Goal: Task Accomplishment & Management: Manage account settings

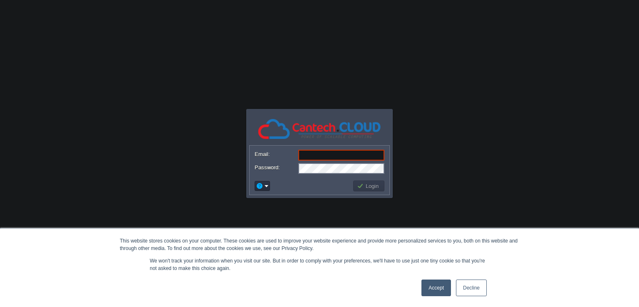
paste input "[EMAIL_ADDRESS][DOMAIN_NAME]"
type input "[EMAIL_ADDRESS][DOMAIN_NAME]"
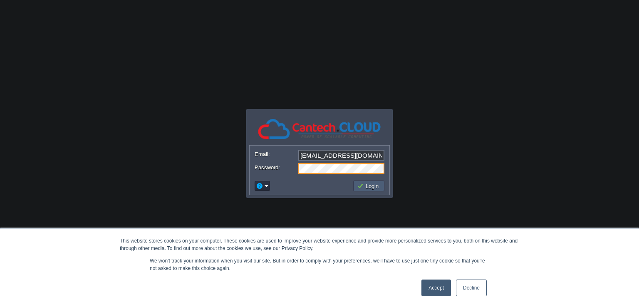
drag, startPoint x: 361, startPoint y: 183, endPoint x: 370, endPoint y: 206, distance: 24.7
click at [361, 183] on button "Login" at bounding box center [369, 185] width 24 height 7
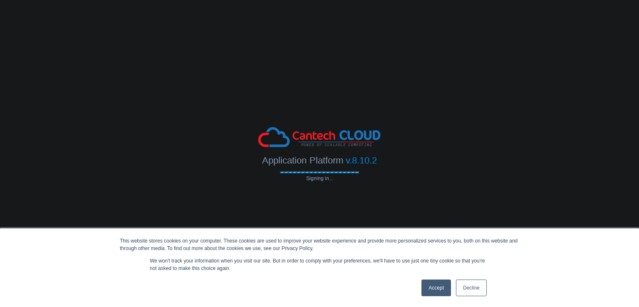
click at [437, 290] on link "Accept" at bounding box center [437, 288] width 30 height 17
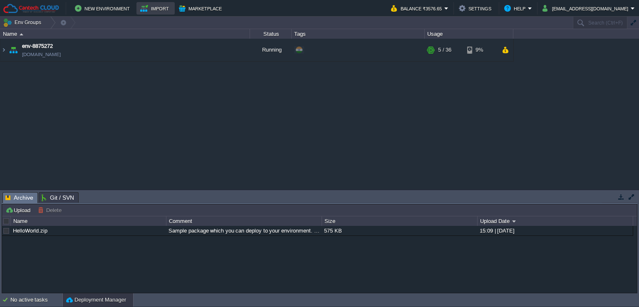
click at [162, 9] on button "Import" at bounding box center [155, 8] width 31 height 10
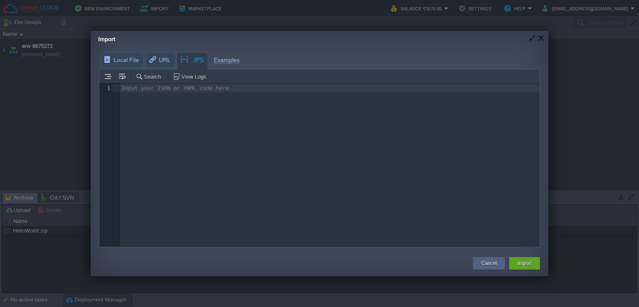
click at [166, 85] on pre "​" at bounding box center [331, 88] width 422 height 8
click at [166, 89] on pre "​" at bounding box center [331, 88] width 422 height 8
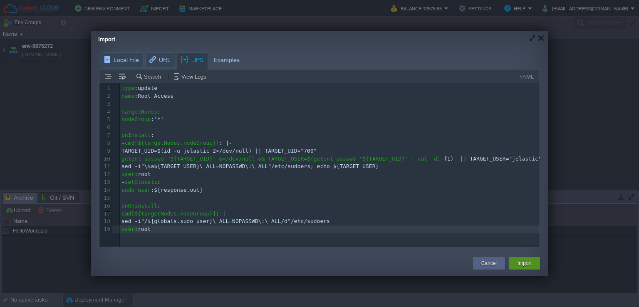
click at [533, 268] on div "Import" at bounding box center [525, 263] width 18 height 12
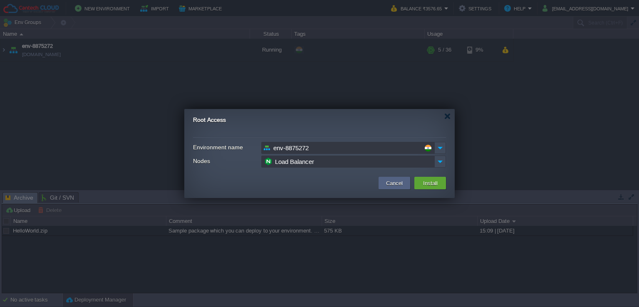
click at [294, 141] on div "Environment name env-8875272 Nodes Load Balancer" at bounding box center [319, 153] width 253 height 32
click at [302, 146] on input "env-8875272" at bounding box center [347, 148] width 173 height 12
click at [443, 149] on img at bounding box center [440, 148] width 12 height 12
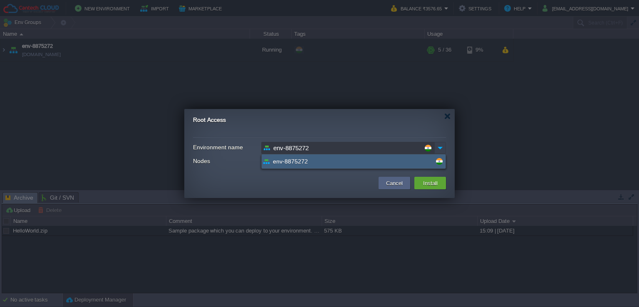
click at [443, 149] on img at bounding box center [440, 148] width 12 height 12
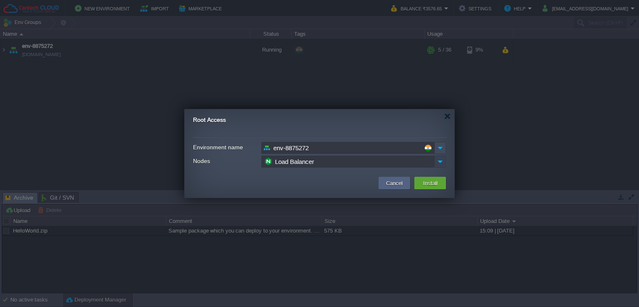
click at [438, 159] on img at bounding box center [440, 162] width 12 height 12
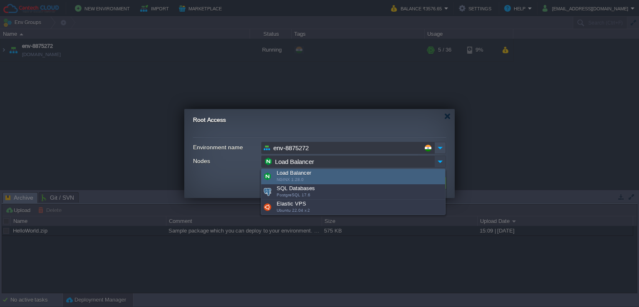
click at [438, 159] on img at bounding box center [440, 162] width 12 height 12
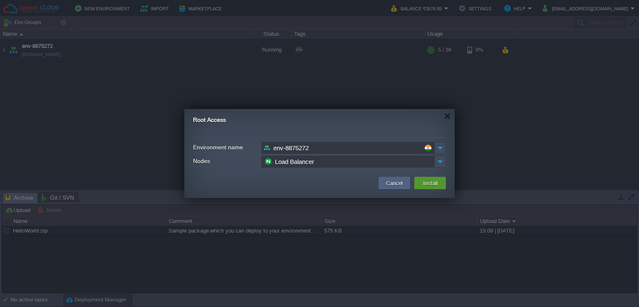
click at [424, 183] on button "Install" at bounding box center [431, 183] width 20 height 10
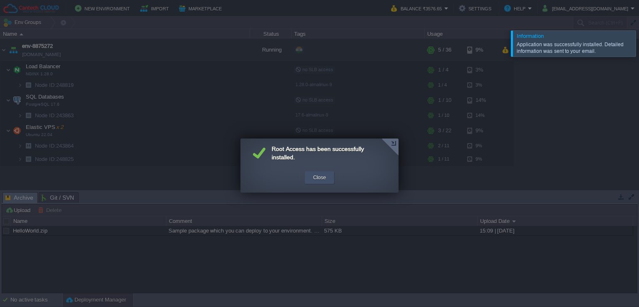
click at [321, 178] on button "Close" at bounding box center [319, 178] width 13 height 8
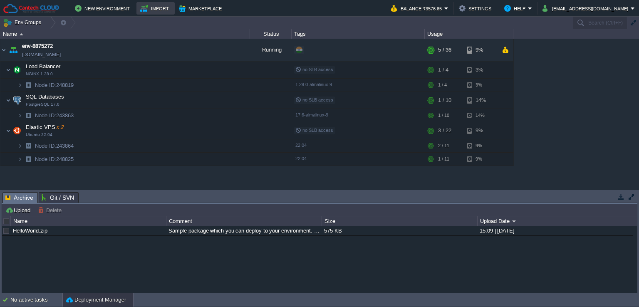
click at [149, 10] on button "Import" at bounding box center [155, 8] width 31 height 10
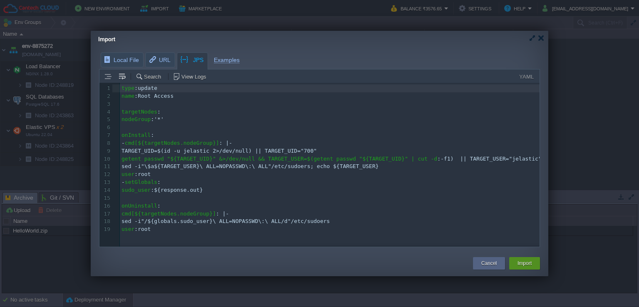
click at [528, 265] on button "Import" at bounding box center [525, 263] width 14 height 8
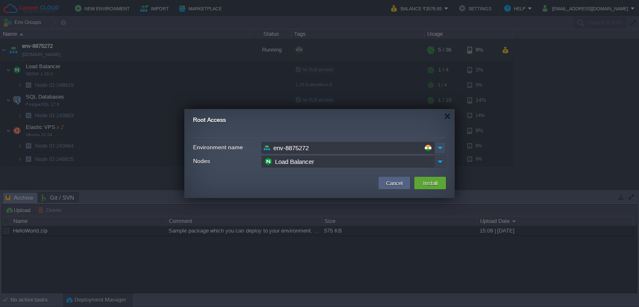
click at [441, 159] on img at bounding box center [440, 162] width 12 height 12
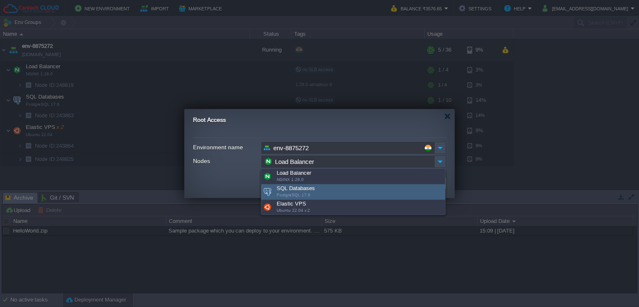
click at [300, 189] on div "SQL Databases PostgreSQL 17.6" at bounding box center [353, 191] width 184 height 15
type input "SQL Databases"
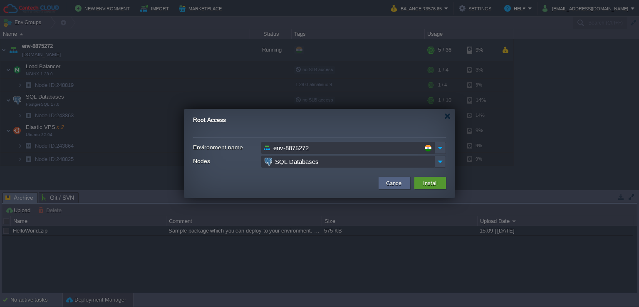
click at [426, 185] on button "Install" at bounding box center [431, 183] width 20 height 10
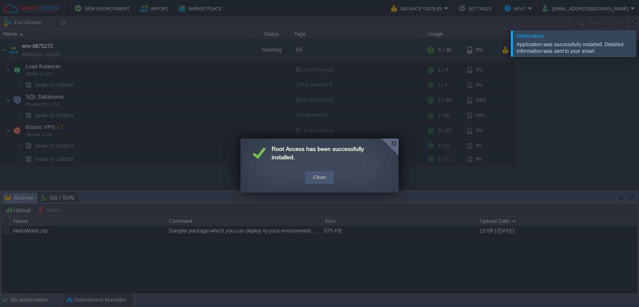
click at [315, 177] on button "Close" at bounding box center [319, 178] width 13 height 8
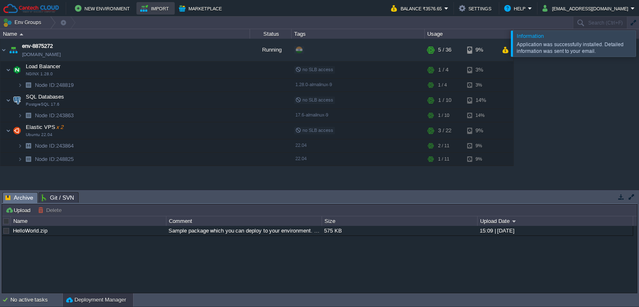
click at [156, 7] on button "Import" at bounding box center [155, 8] width 31 height 10
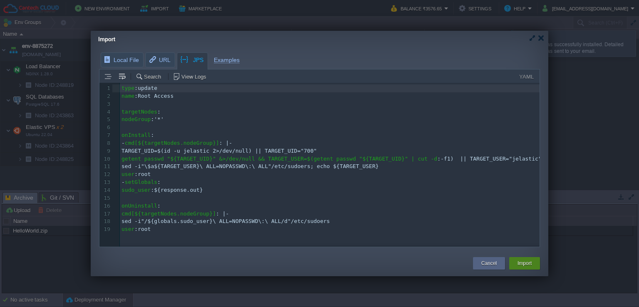
click at [524, 265] on button "Import" at bounding box center [525, 263] width 14 height 8
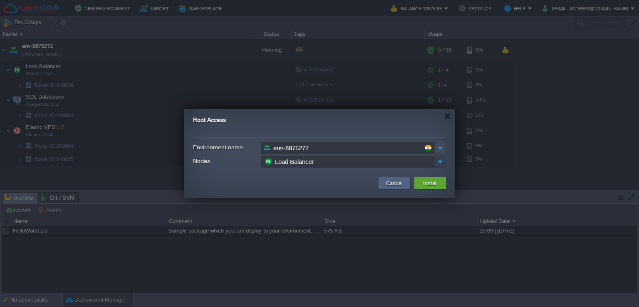
click at [439, 163] on img at bounding box center [440, 162] width 12 height 12
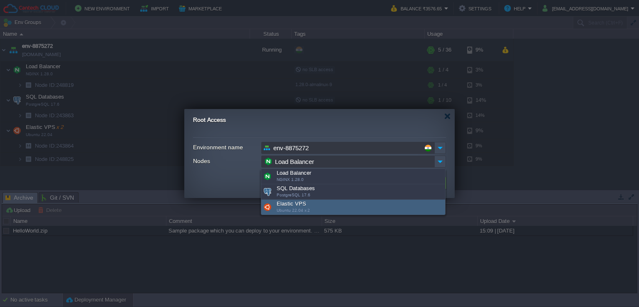
click at [300, 208] on span "Ubuntu 22.04 x 2" at bounding box center [293, 210] width 33 height 5
type input "Elastic VPS"
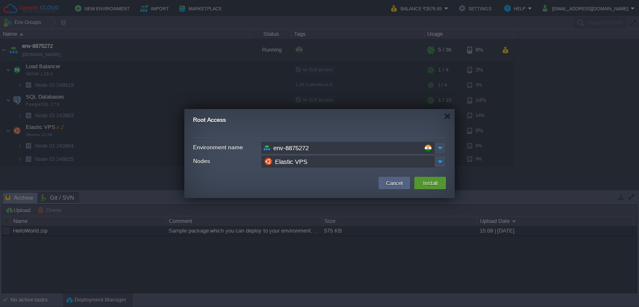
click at [437, 187] on button "Install" at bounding box center [431, 183] width 20 height 10
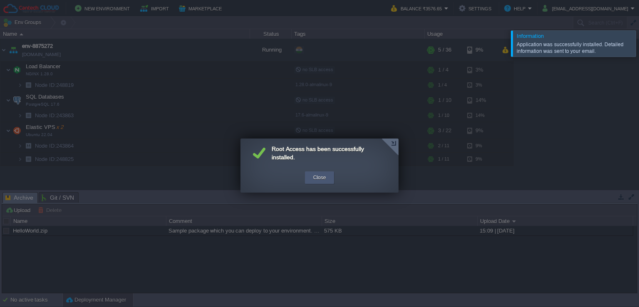
click at [319, 175] on button "Close" at bounding box center [319, 178] width 13 height 8
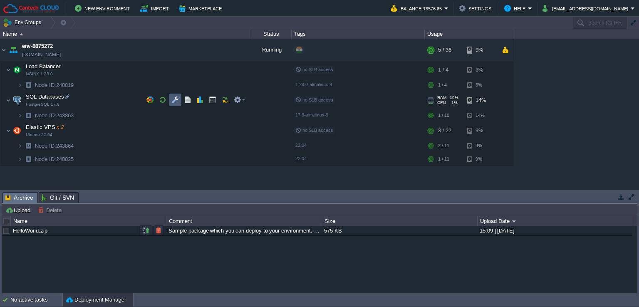
drag, startPoint x: 176, startPoint y: 99, endPoint x: 154, endPoint y: 157, distance: 62.6
click at [176, 99] on button "button" at bounding box center [174, 99] width 7 height 7
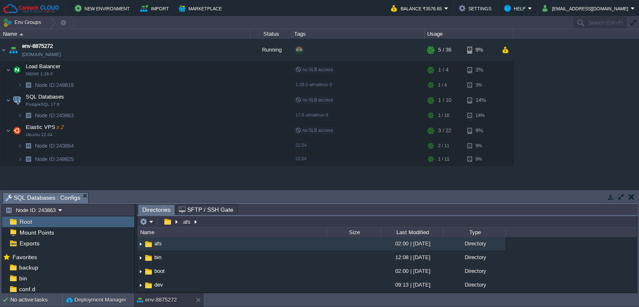
click at [200, 207] on span "SFTP / SSH Gate" at bounding box center [206, 210] width 55 height 10
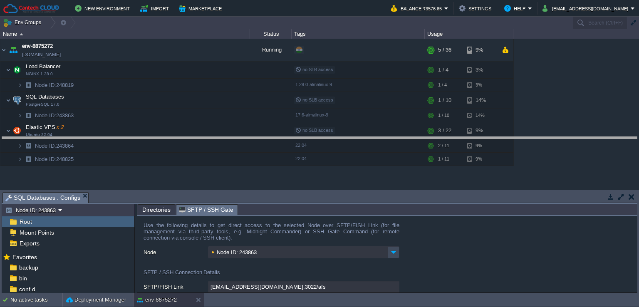
drag, startPoint x: 215, startPoint y: 193, endPoint x: 201, endPoint y: 67, distance: 126.9
click at [201, 67] on body "New Environment Import Marketplace Bonus ₹0.00 Upgrade Account Balance ₹3576.65…" at bounding box center [319, 153] width 639 height 307
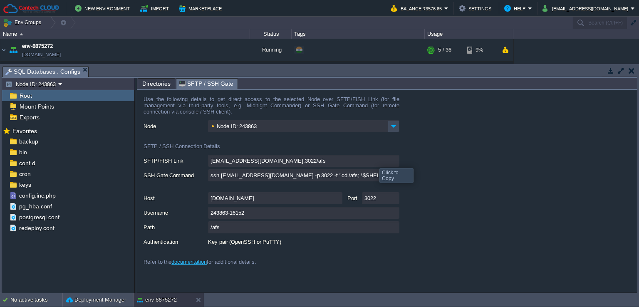
click at [390, 163] on input "[EMAIL_ADDRESS][DOMAIN_NAME]:3022/afs" at bounding box center [303, 161] width 191 height 12
click at [392, 174] on input "ssh [EMAIL_ADDRESS][DOMAIN_NAME] -p 3022 -t "cd /afs; \$SHELL --login"" at bounding box center [303, 175] width 191 height 12
click at [335, 199] on input "[DOMAIN_NAME]" at bounding box center [275, 198] width 134 height 12
type textarea "[DOMAIN_NAME]"
click at [335, 201] on input "[DOMAIN_NAME]" at bounding box center [275, 198] width 134 height 12
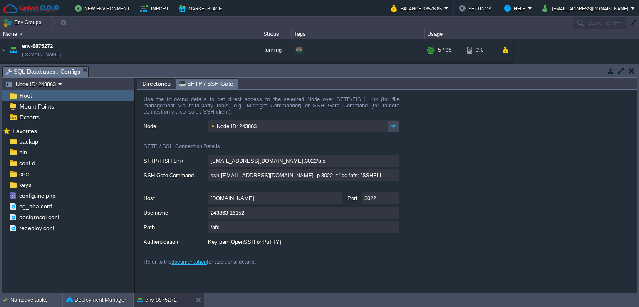
drag, startPoint x: 159, startPoint y: 79, endPoint x: 164, endPoint y: 77, distance: 5.1
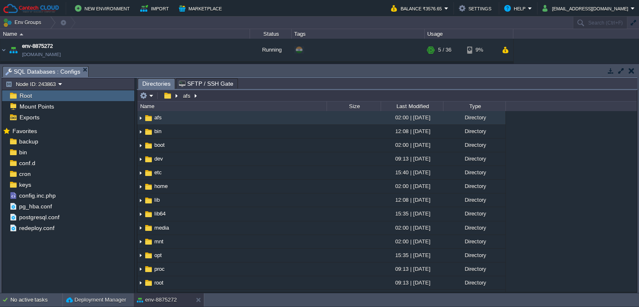
click at [184, 82] on span "SFTP / SSH Gate" at bounding box center [206, 84] width 55 height 10
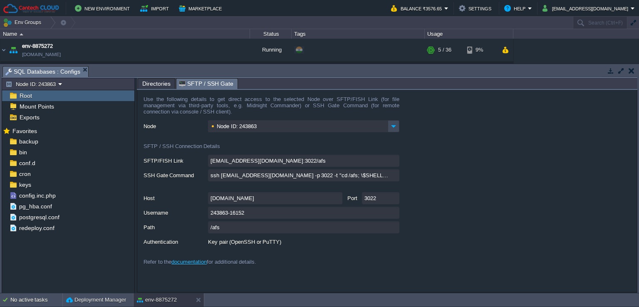
click at [470, 229] on div "/afs" at bounding box center [391, 227] width 494 height 13
click at [336, 202] on input "[DOMAIN_NAME]" at bounding box center [275, 198] width 134 height 12
click at [466, 226] on div "/afs" at bounding box center [391, 227] width 494 height 13
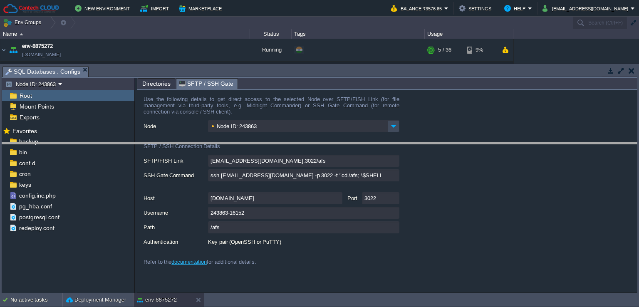
drag, startPoint x: 196, startPoint y: 72, endPoint x: 216, endPoint y: 149, distance: 79.2
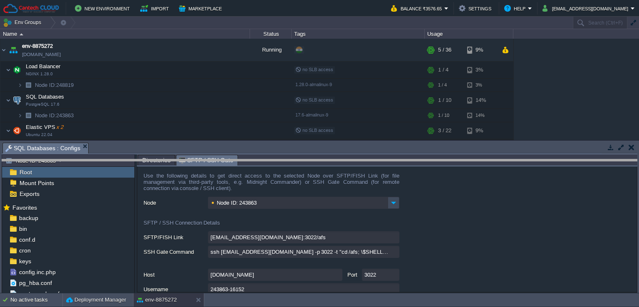
drag, startPoint x: 216, startPoint y: 149, endPoint x: 221, endPoint y: 153, distance: 5.9
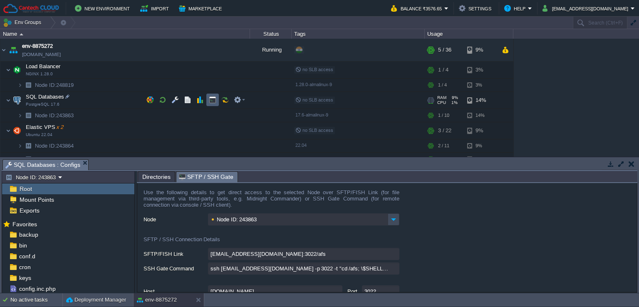
click at [210, 99] on button "button" at bounding box center [212, 99] width 7 height 7
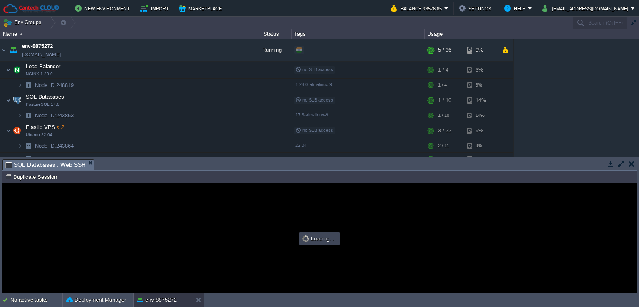
scroll to position [0, 0]
type input "#000000"
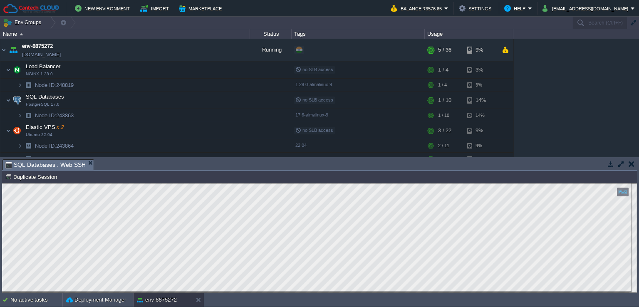
click at [630, 164] on button "button" at bounding box center [632, 163] width 6 height 7
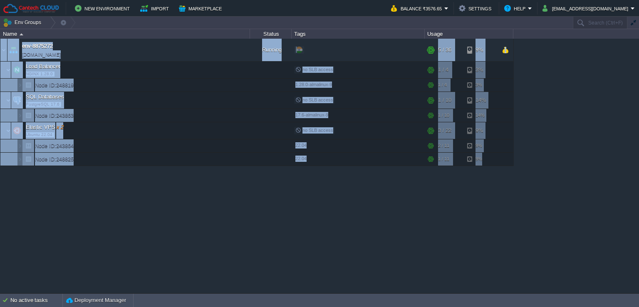
drag, startPoint x: 210, startPoint y: 300, endPoint x: 211, endPoint y: 280, distance: 19.6
click at [211, 280] on body "New Environment Import Marketplace Bonus ₹0.00 Upgrade Account Balance ₹3576.65…" at bounding box center [319, 153] width 639 height 307
click at [210, 226] on div "env-8875272 [DOMAIN_NAME] Running + Add to Env Group RAM 9% CPU 1% 5 / 36 9% Lo…" at bounding box center [319, 166] width 639 height 255
drag, startPoint x: 205, startPoint y: 296, endPoint x: 216, endPoint y: 233, distance: 63.8
click at [216, 233] on body "New Environment Import Marketplace Bonus ₹0.00 Upgrade Account Balance ₹3576.65…" at bounding box center [319, 153] width 639 height 307
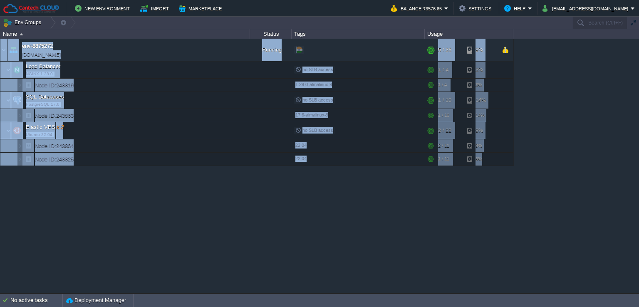
click at [223, 264] on div "env-8875272 [DOMAIN_NAME] Running + Add to Env Group RAM 9% CPU 1% 5 / 36 9% Lo…" at bounding box center [319, 166] width 639 height 255
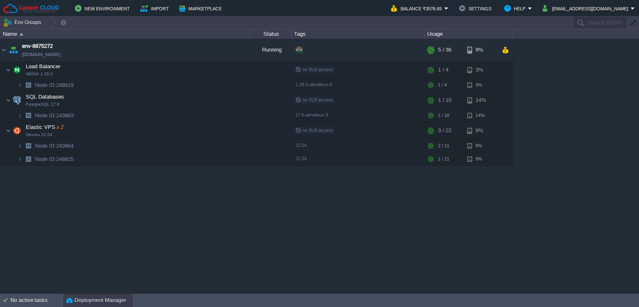
click at [88, 303] on button "Deployment Manager" at bounding box center [96, 300] width 60 height 8
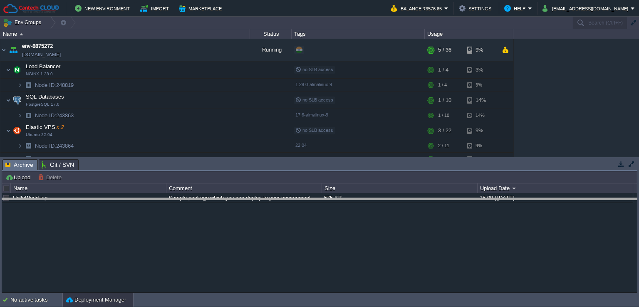
drag, startPoint x: 155, startPoint y: 164, endPoint x: 170, endPoint y: 204, distance: 41.9
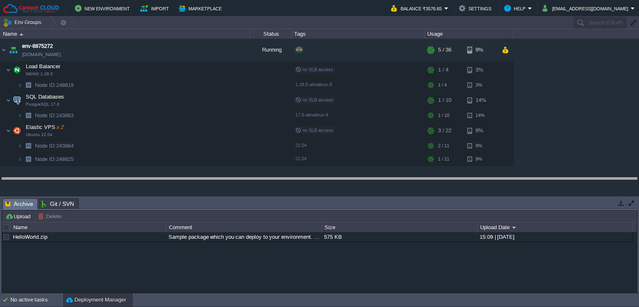
drag, startPoint x: 170, startPoint y: 204, endPoint x: 170, endPoint y: 183, distance: 20.8
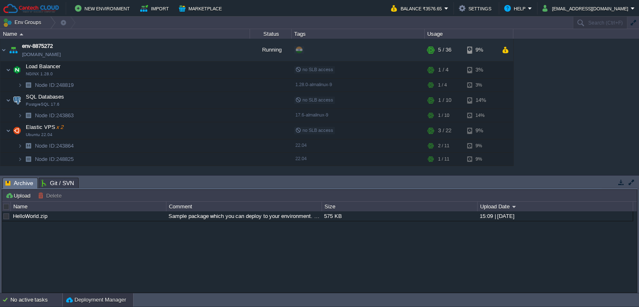
click at [31, 299] on div "No active tasks" at bounding box center [36, 299] width 52 height 13
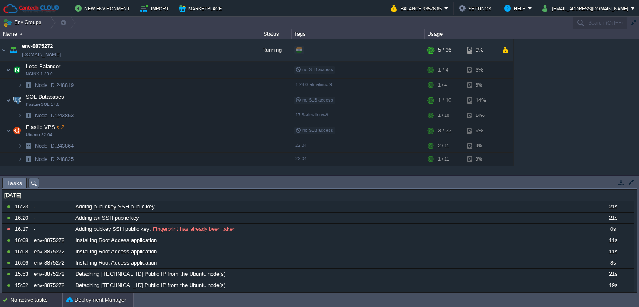
click at [83, 297] on button "Deployment Manager" at bounding box center [96, 300] width 60 height 8
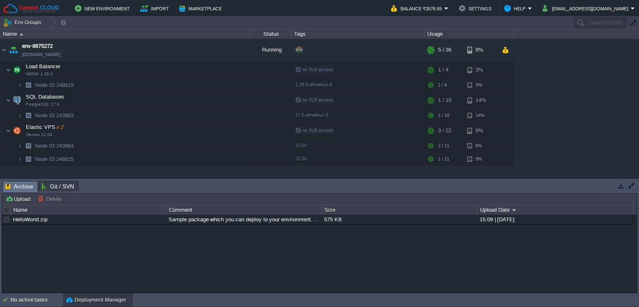
click at [210, 97] on button "button" at bounding box center [212, 99] width 7 height 7
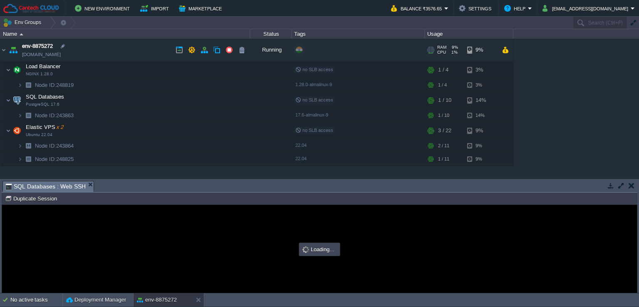
type input "#000000"
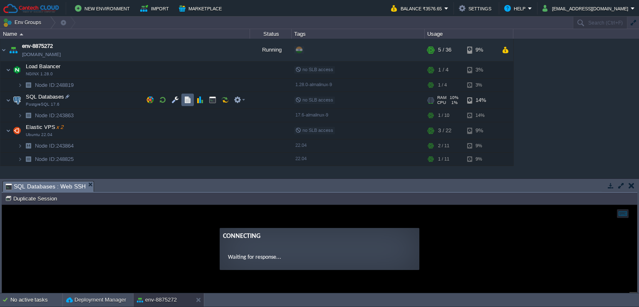
click at [185, 101] on button "button" at bounding box center [187, 99] width 7 height 7
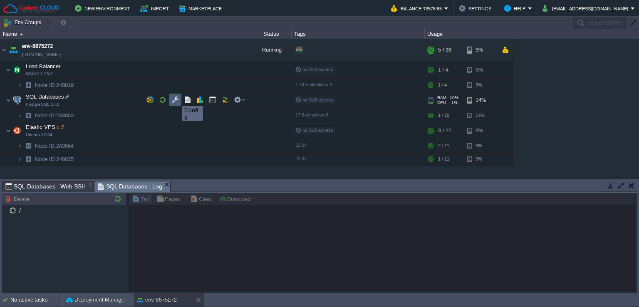
click at [172, 98] on button "button" at bounding box center [174, 99] width 7 height 7
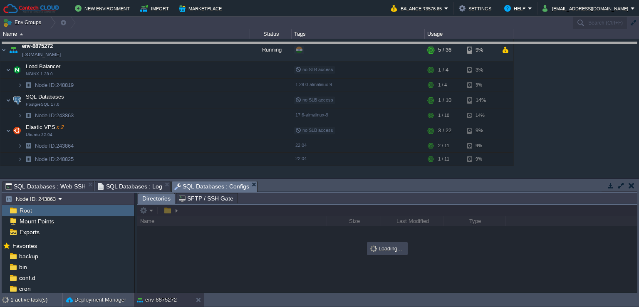
drag, startPoint x: 274, startPoint y: 185, endPoint x: 271, endPoint y: 47, distance: 138.2
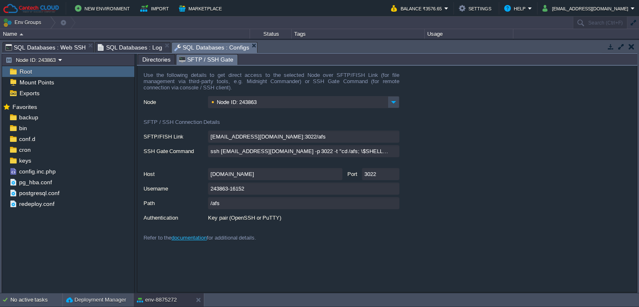
click at [203, 59] on span "SFTP / SSH Gate" at bounding box center [206, 60] width 55 height 10
click at [33, 46] on span "SQL Databases : Web SSH" at bounding box center [45, 47] width 80 height 10
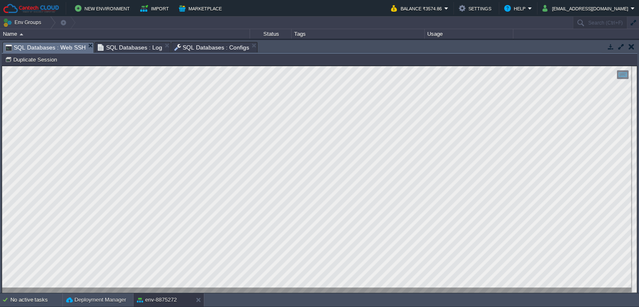
drag, startPoint x: 323, startPoint y: 44, endPoint x: 298, endPoint y: 238, distance: 196.4
click at [298, 238] on body "New Environment Import Marketplace Bonus ₹0.00 Upgrade Account Balance ₹3574.86…" at bounding box center [319, 153] width 639 height 307
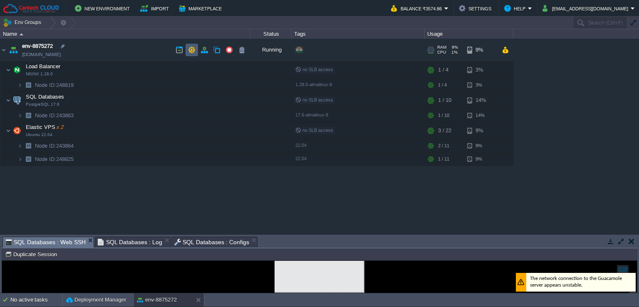
drag, startPoint x: 188, startPoint y: 46, endPoint x: 139, endPoint y: 238, distance: 198.4
click at [188, 46] on button "button" at bounding box center [191, 49] width 7 height 7
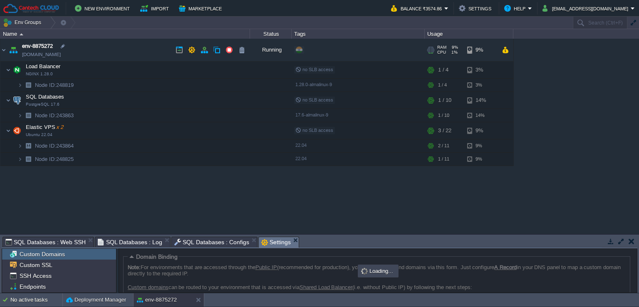
scroll to position [62, 0]
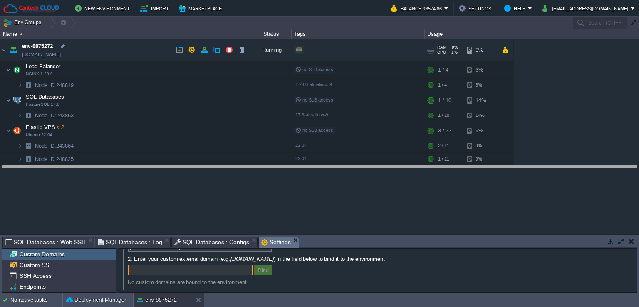
drag, startPoint x: 328, startPoint y: 240, endPoint x: 313, endPoint y: 166, distance: 75.7
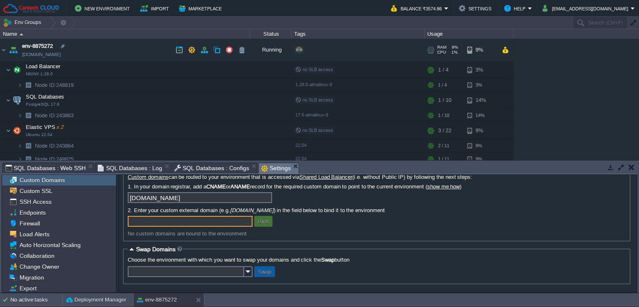
scroll to position [38, 0]
click at [33, 190] on span "Custom SSL" at bounding box center [36, 190] width 36 height 7
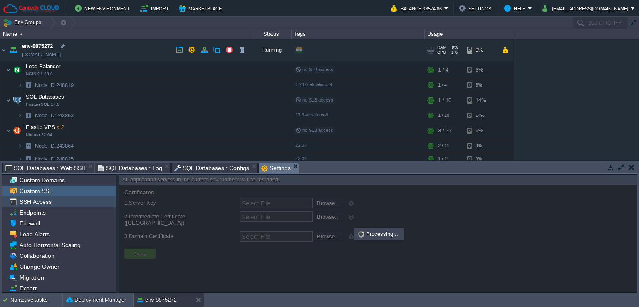
click at [40, 204] on span "SSH Access" at bounding box center [35, 201] width 35 height 7
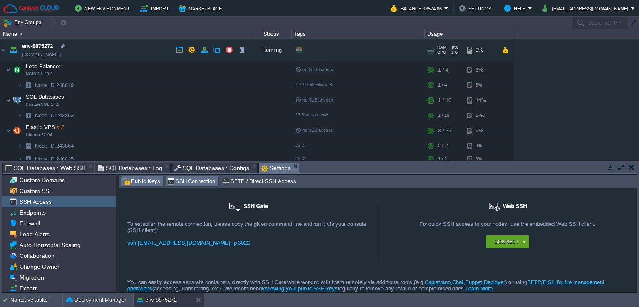
click at [141, 182] on span "Public Keys" at bounding box center [141, 181] width 37 height 9
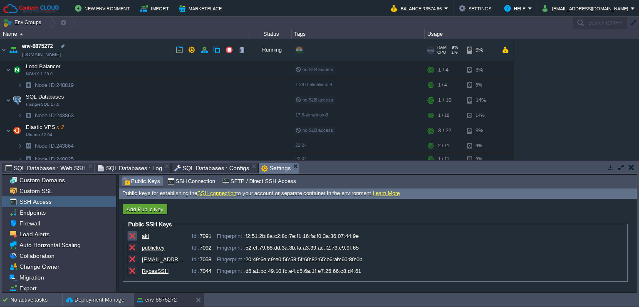
click at [134, 236] on button "button" at bounding box center [132, 235] width 7 height 7
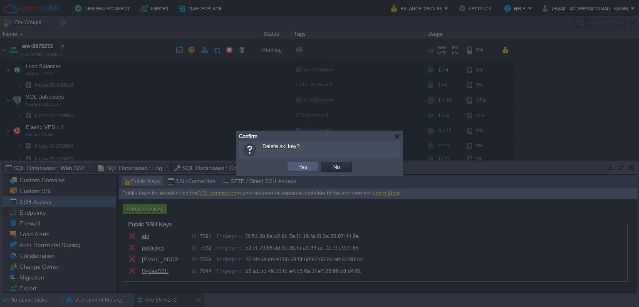
click at [295, 167] on td "Yes" at bounding box center [302, 167] width 31 height 10
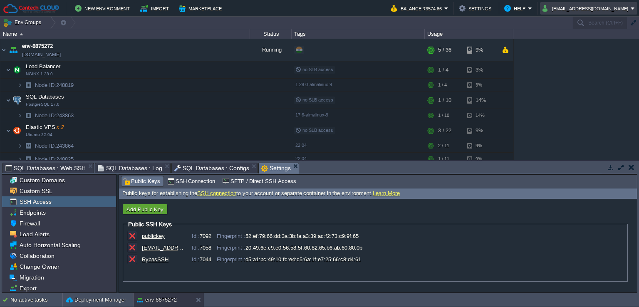
click at [602, 2] on td "[EMAIL_ADDRESS][DOMAIN_NAME]" at bounding box center [588, 8] width 97 height 12
click at [589, 45] on span "Sign out" at bounding box center [595, 44] width 20 height 6
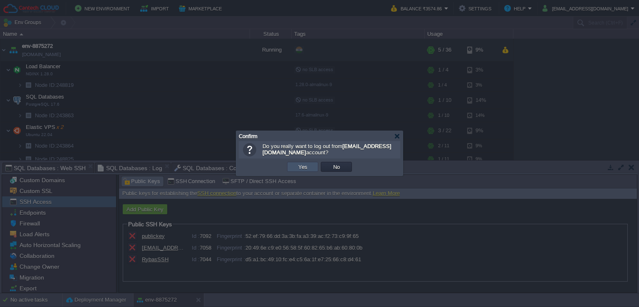
click at [305, 165] on button "Yes" at bounding box center [303, 166] width 14 height 7
